Goal: Information Seeking & Learning: Learn about a topic

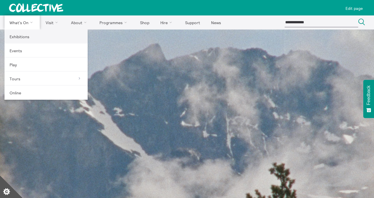
click at [27, 34] on link "Exhibitions" at bounding box center [46, 37] width 83 height 14
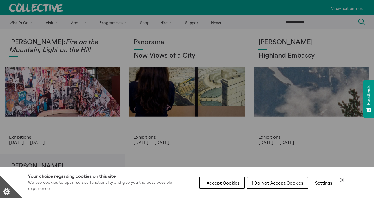
click at [285, 77] on div "Cookie preferences" at bounding box center [187, 99] width 374 height 198
click at [230, 182] on span "I Accept Cookies" at bounding box center [221, 183] width 35 height 6
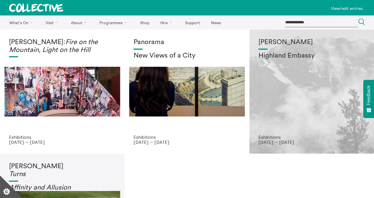
click at [288, 88] on div "Shen Xin Highland Embassy" at bounding box center [311, 87] width 106 height 96
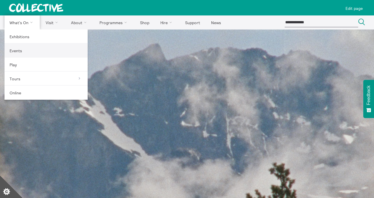
click at [33, 50] on link "Events" at bounding box center [46, 51] width 83 height 14
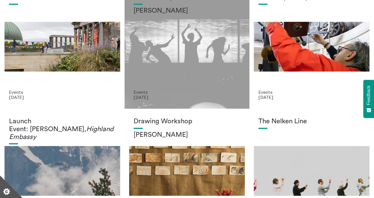
scroll to position [47, 0]
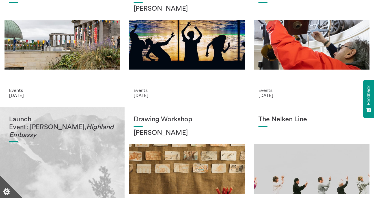
click at [91, 137] on div "Launch Event: Shen Xin, Highland Embassy" at bounding box center [62, 164] width 106 height 96
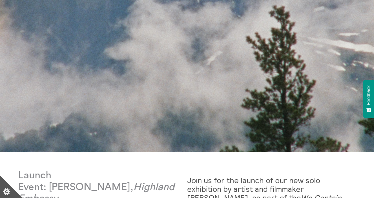
scroll to position [214, 0]
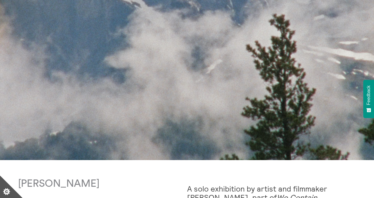
scroll to position [266, 0]
